Goal: Transaction & Acquisition: Purchase product/service

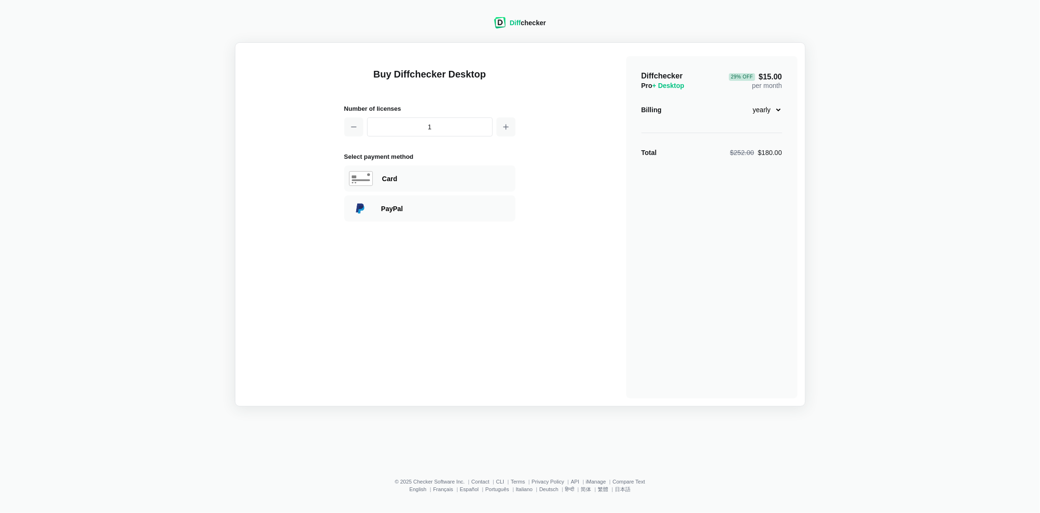
click at [767, 110] on select "monthly yearly" at bounding box center [762, 110] width 41 height 16
click at [742, 102] on select "monthly yearly" at bounding box center [762, 110] width 41 height 16
click at [767, 114] on select "monthly yearly" at bounding box center [762, 110] width 41 height 16
select select "desktop-yearly-180"
click at [742, 102] on select "monthly yearly" at bounding box center [762, 110] width 41 height 16
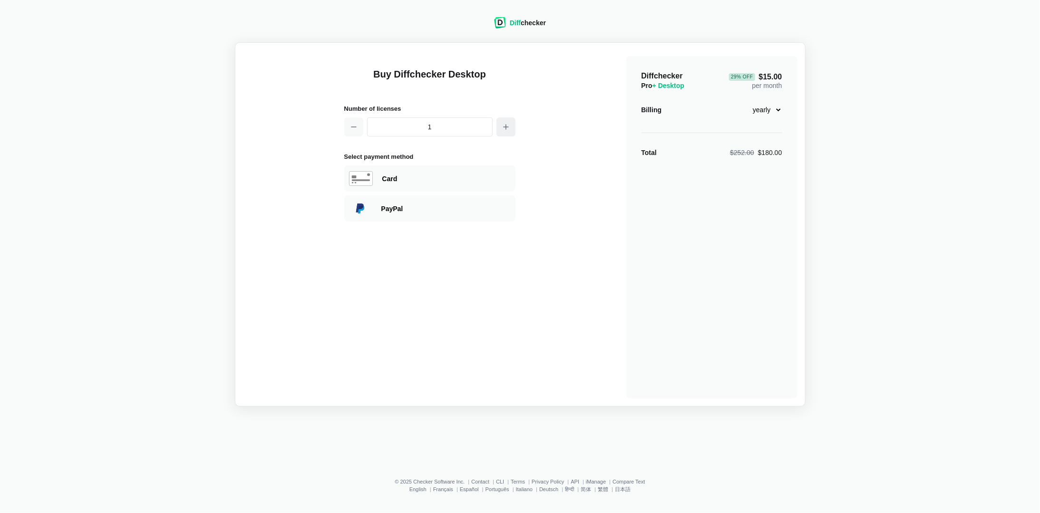
click at [507, 130] on icon "button" at bounding box center [506, 127] width 8 height 8
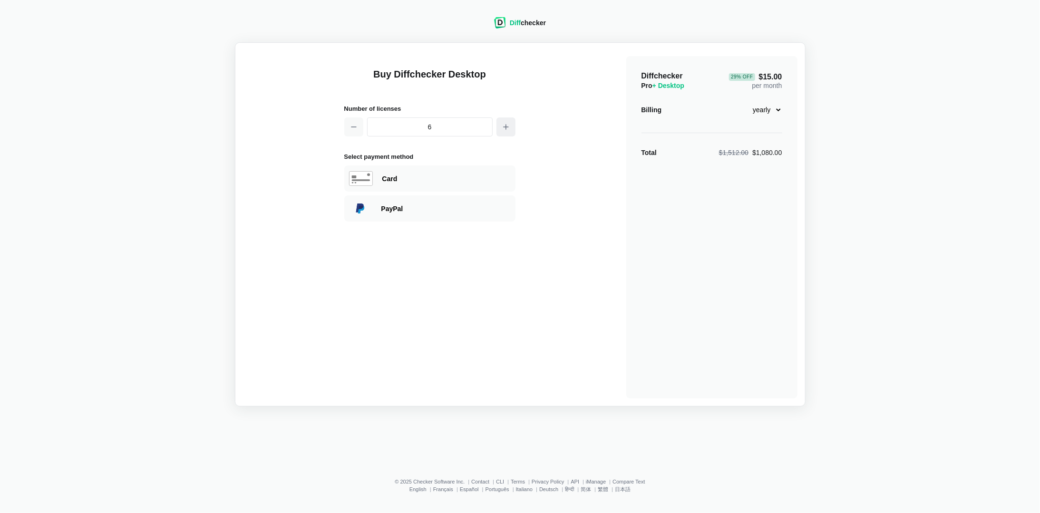
click at [507, 130] on icon "button" at bounding box center [506, 127] width 8 height 8
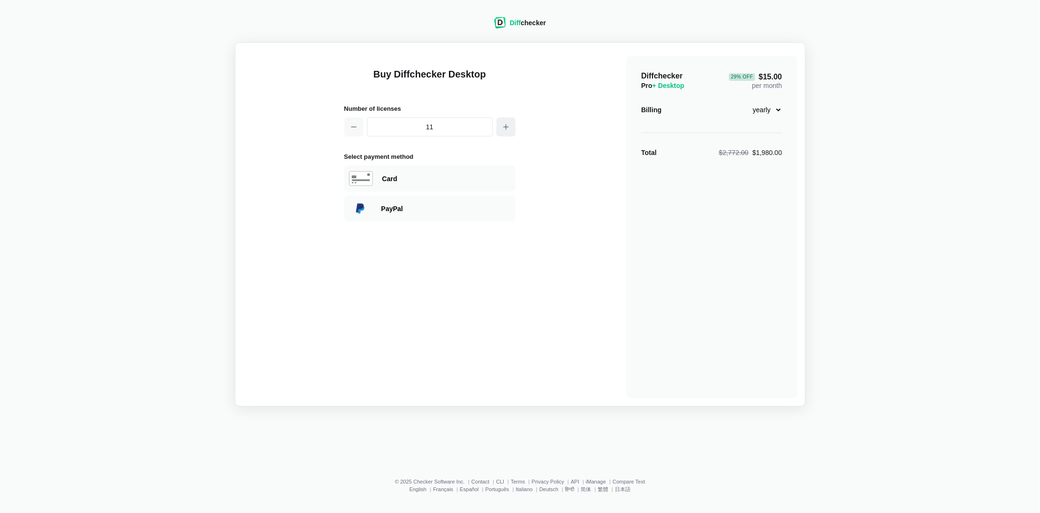
click at [507, 130] on icon "button" at bounding box center [506, 127] width 8 height 8
click at [357, 131] on button "button" at bounding box center [353, 127] width 19 height 19
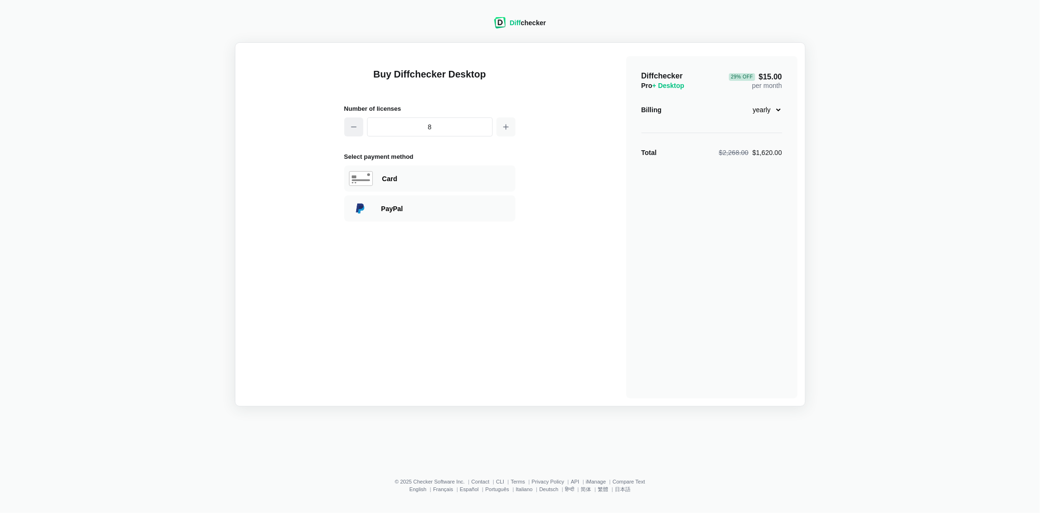
click at [357, 131] on button "button" at bounding box center [353, 127] width 19 height 19
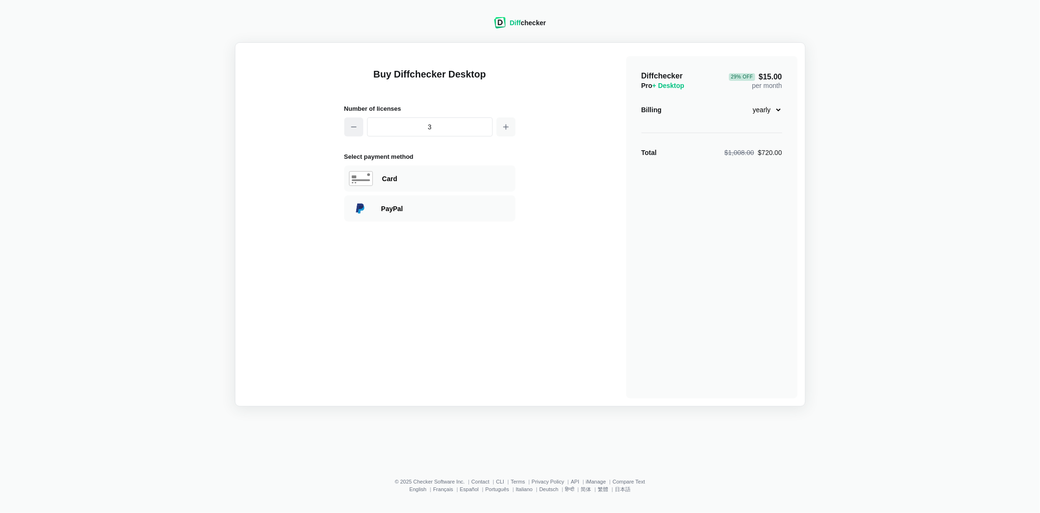
click at [357, 131] on button "button" at bounding box center [353, 127] width 19 height 19
type input "1"
click at [357, 131] on button "button" at bounding box center [353, 127] width 19 height 19
